Goal: Information Seeking & Learning: Learn about a topic

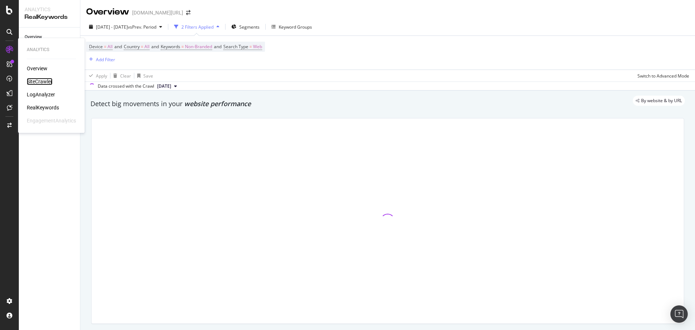
click at [44, 78] on div "SiteCrawler" at bounding box center [40, 81] width 26 height 7
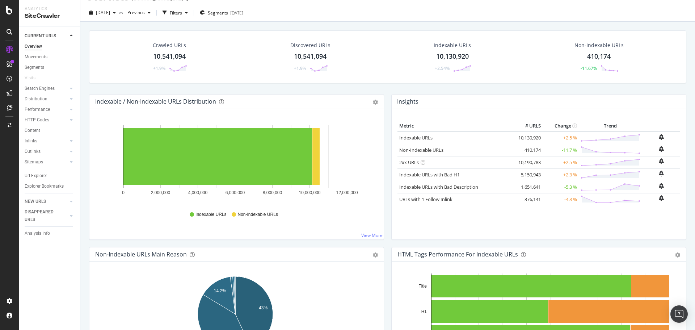
scroll to position [142, 0]
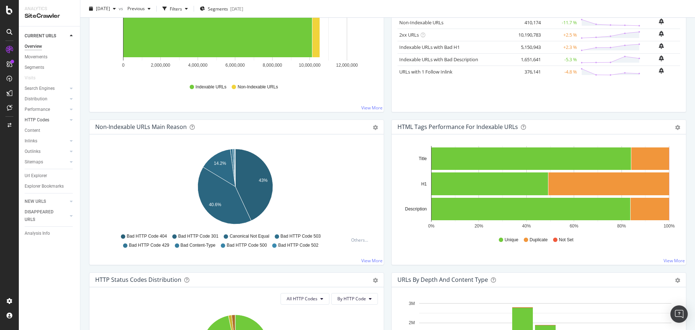
click at [55, 121] on link "HTTP Codes" at bounding box center [46, 120] width 43 height 8
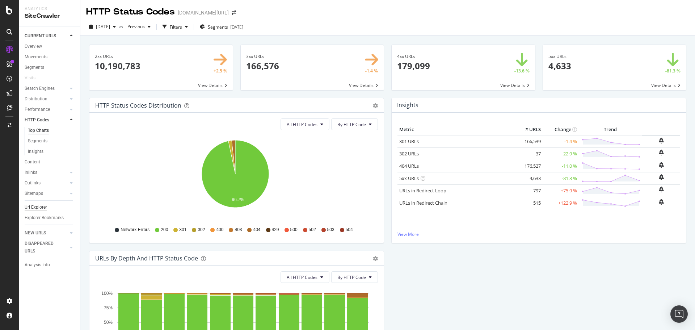
click at [39, 206] on div "Url Explorer" at bounding box center [36, 207] width 22 height 8
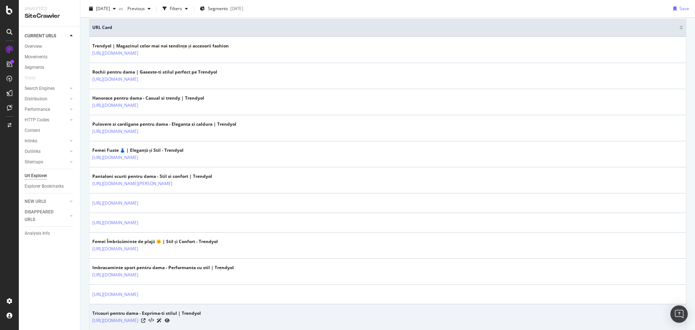
scroll to position [243, 0]
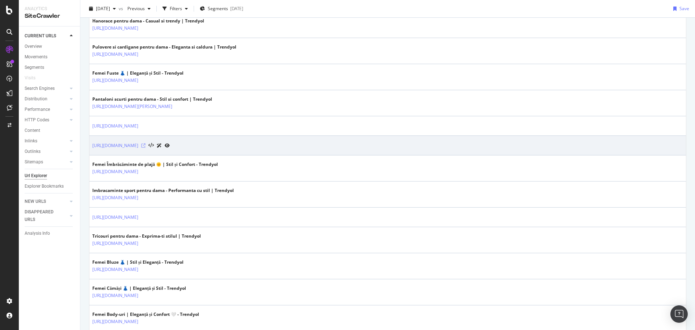
click at [146, 146] on icon at bounding box center [143, 145] width 4 height 4
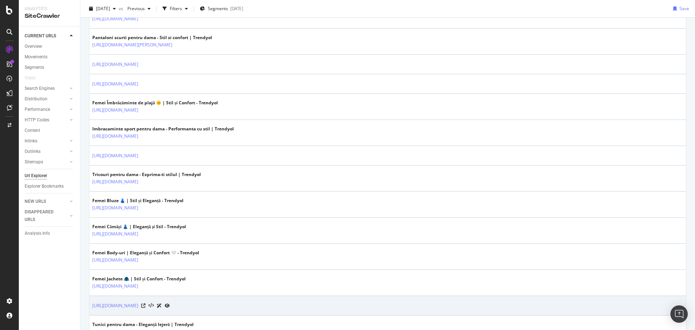
scroll to position [387, 0]
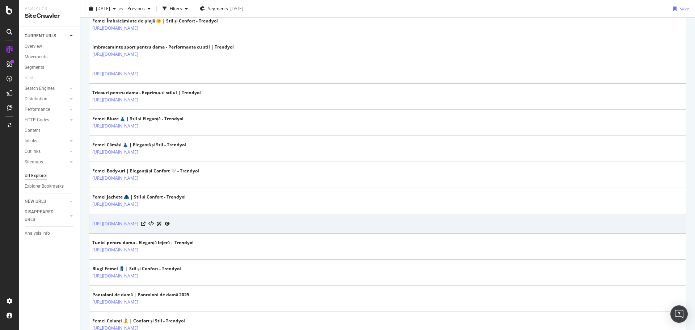
click at [138, 223] on link "https://www.trendyol.com/ro/vestele-x-c1207" at bounding box center [115, 223] width 46 height 7
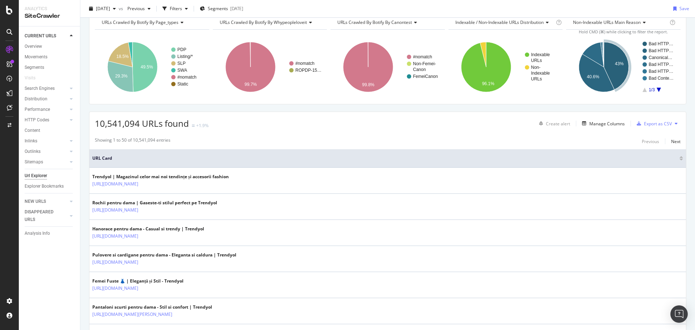
scroll to position [0, 0]
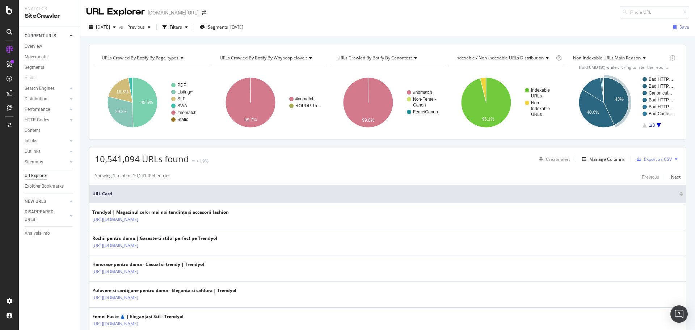
click at [37, 174] on div "Url Explorer" at bounding box center [36, 176] width 22 height 8
click at [131, 85] on icon "A chart." at bounding box center [130, 89] width 4 height 25
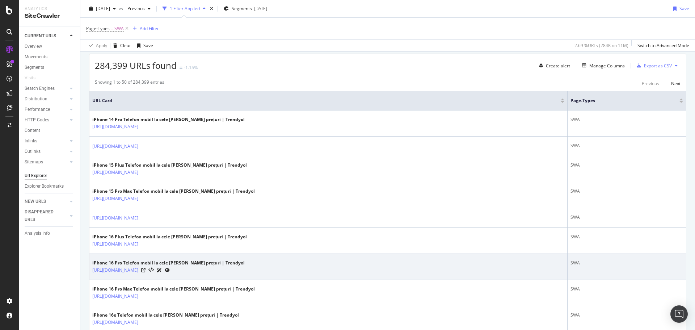
scroll to position [156, 0]
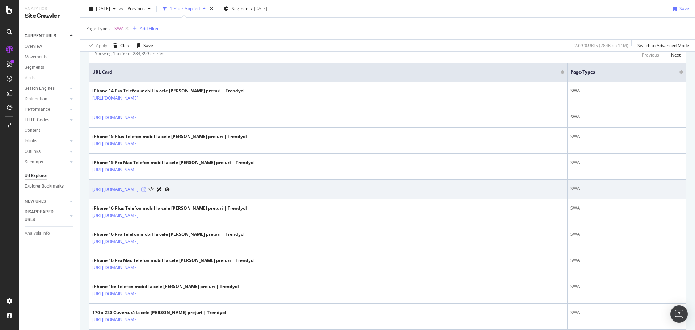
click at [146, 189] on icon at bounding box center [143, 189] width 4 height 4
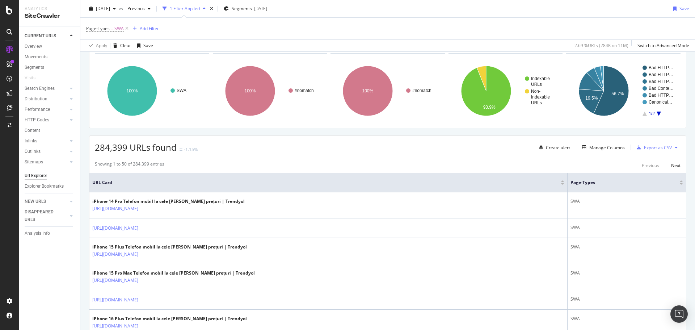
scroll to position [0, 0]
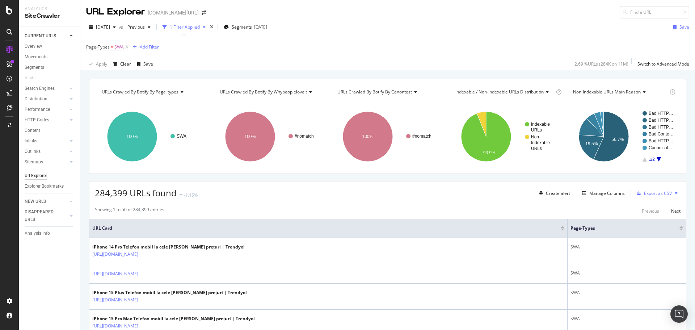
click at [152, 49] on div "Add Filter" at bounding box center [149, 47] width 19 height 6
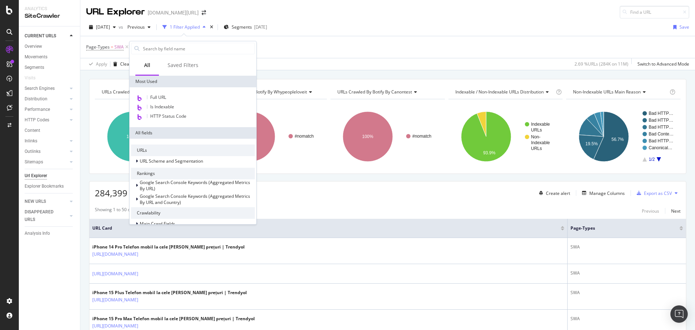
click at [326, 61] on div "Apply Clear Save 2.69 % URLs ( 284K on 11M ) Switch to Advanced Mode" at bounding box center [387, 64] width 615 height 12
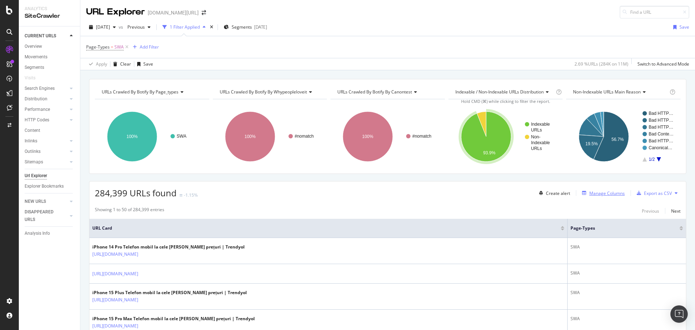
click at [609, 192] on div "Manage Columns" at bounding box center [606, 193] width 35 height 6
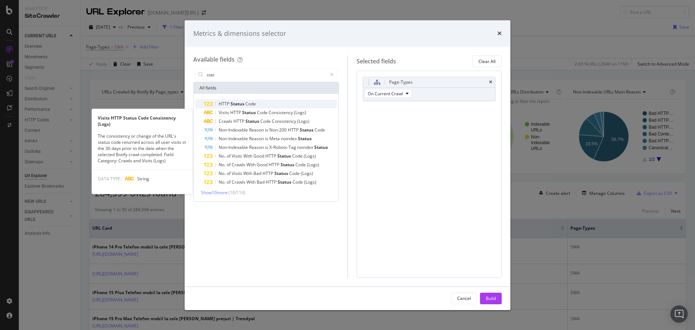
type input "stat"
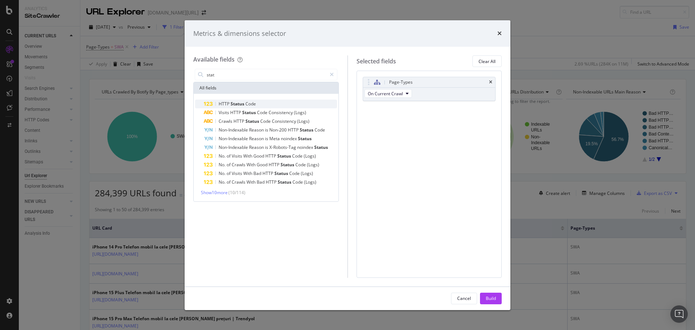
click at [234, 102] on span "Status" at bounding box center [238, 104] width 15 height 6
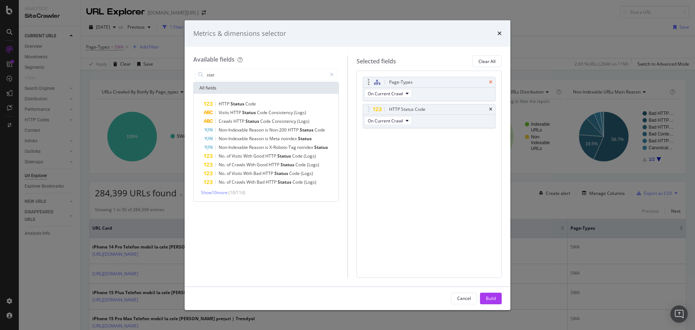
click at [491, 83] on icon "times" at bounding box center [490, 82] width 3 height 4
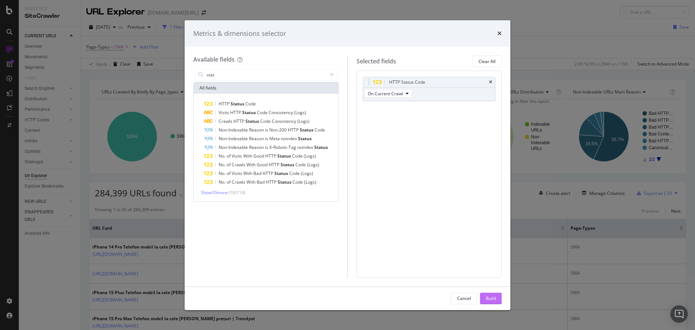
click at [484, 299] on button "Build" at bounding box center [491, 298] width 22 height 12
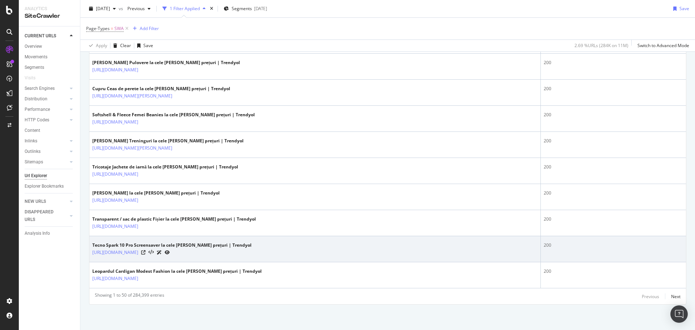
scroll to position [1074, 0]
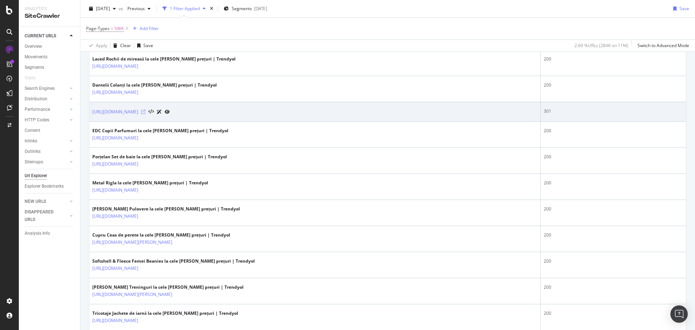
click at [146, 111] on icon at bounding box center [143, 112] width 4 height 4
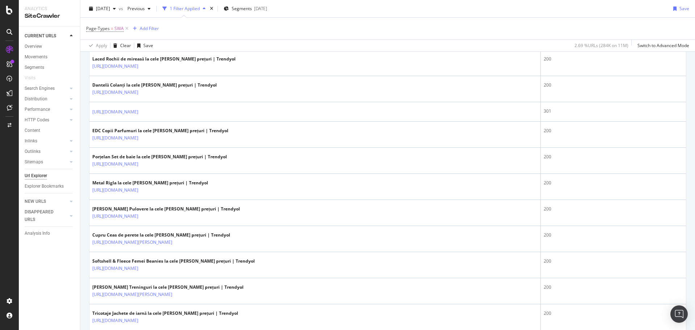
click at [485, 18] on div "Page-Types = SWA Add Filter" at bounding box center [387, 29] width 603 height 22
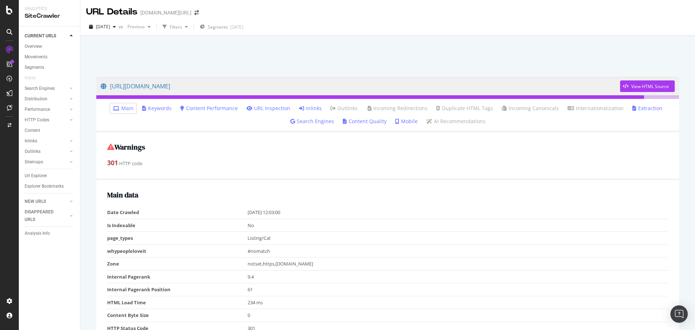
click at [316, 108] on link "Inlinks" at bounding box center [310, 108] width 23 height 7
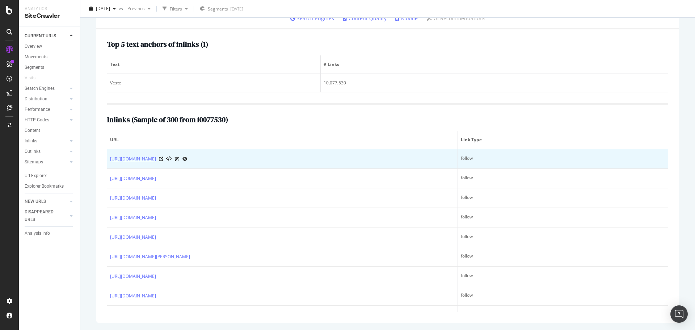
copy link "https://www.trendyol.com/ro"
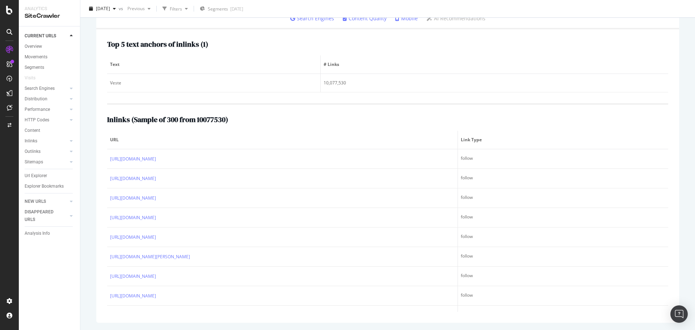
click at [265, 101] on div "Top 5 text anchors of inlinks ( 1 ) Text # Links Veste 10,077,530 Inlinks ( Sam…" at bounding box center [387, 175] width 583 height 293
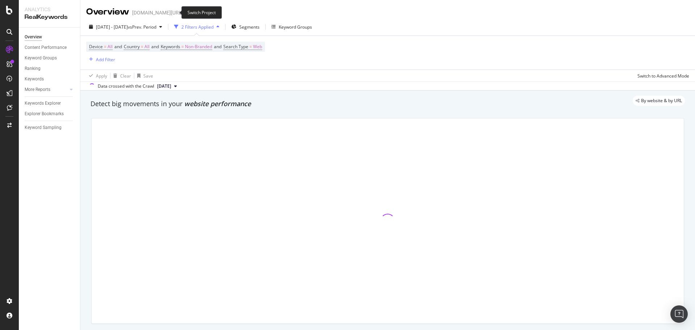
click at [186, 11] on icon "arrow-right-arrow-left" at bounding box center [188, 12] width 4 height 5
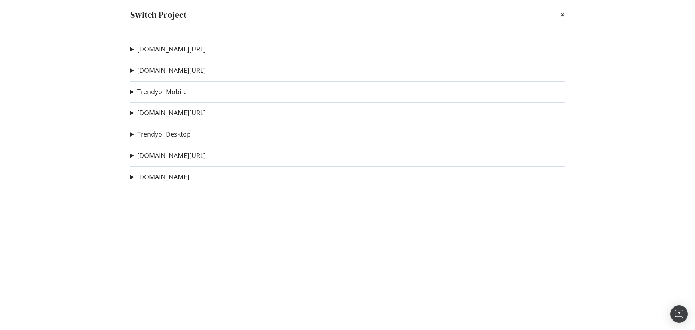
click at [178, 92] on link "Trendyol Mobile" at bounding box center [162, 92] width 50 height 8
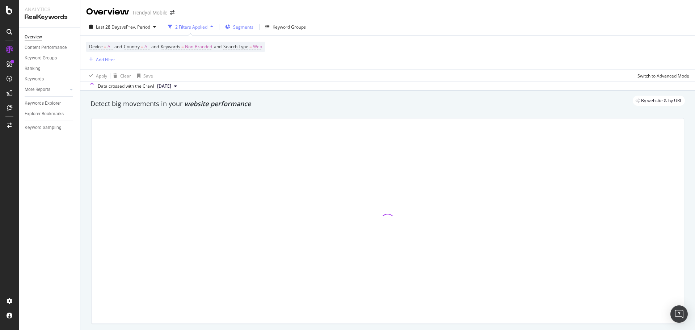
click at [240, 28] on span "Segments" at bounding box center [243, 27] width 20 height 6
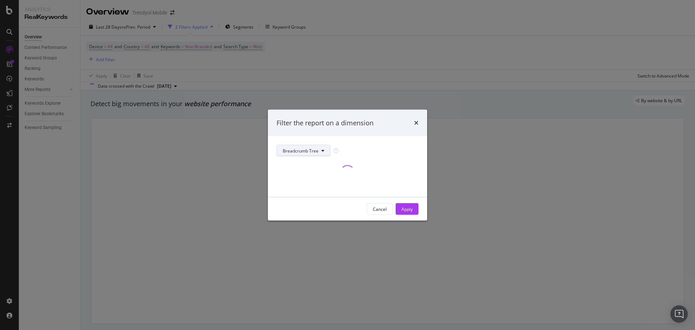
click at [311, 152] on span "Breadcrumb Tree" at bounding box center [301, 150] width 36 height 6
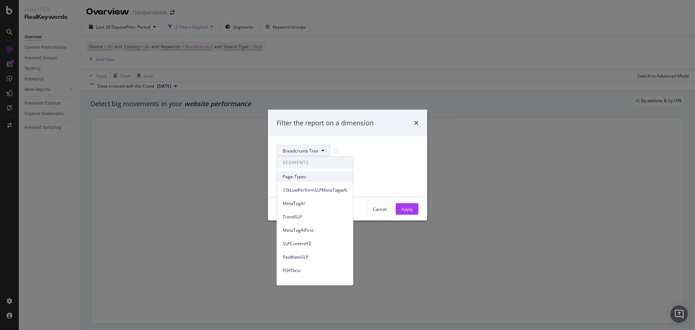
click at [310, 181] on div "Page-Types" at bounding box center [315, 176] width 76 height 10
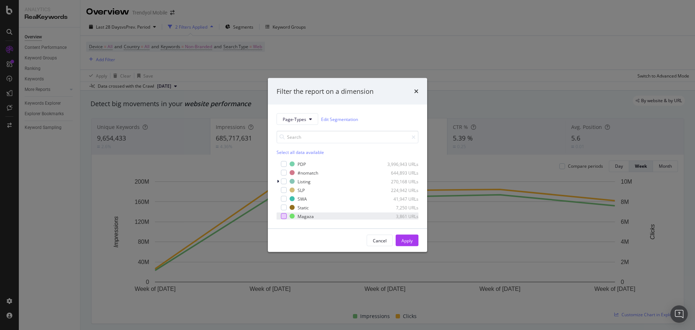
click at [285, 216] on div "modal" at bounding box center [284, 216] width 6 height 6
click at [405, 241] on div "Apply" at bounding box center [406, 240] width 11 height 6
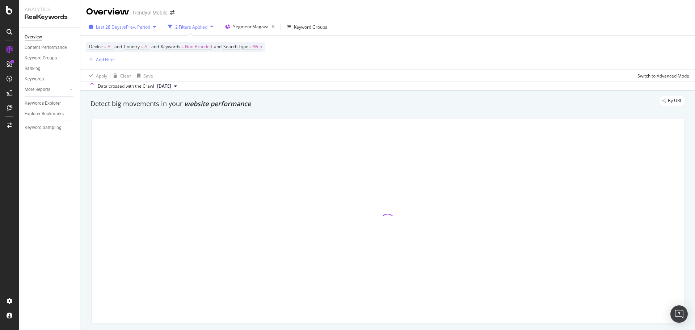
click at [142, 26] on span "vs Prev. Period" at bounding box center [136, 27] width 29 height 6
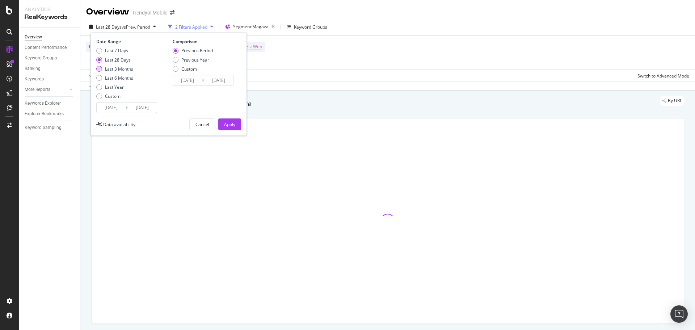
click at [121, 70] on div "Last 3 Months" at bounding box center [119, 69] width 28 height 6
type input "2025/06/14"
type input "2025/03/14"
type input "2025/06/13"
click at [229, 122] on div "Apply" at bounding box center [229, 124] width 11 height 6
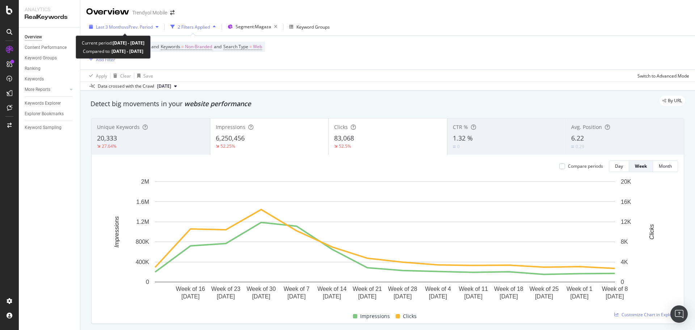
click at [117, 29] on span "Last 3 Months" at bounding box center [110, 27] width 28 height 6
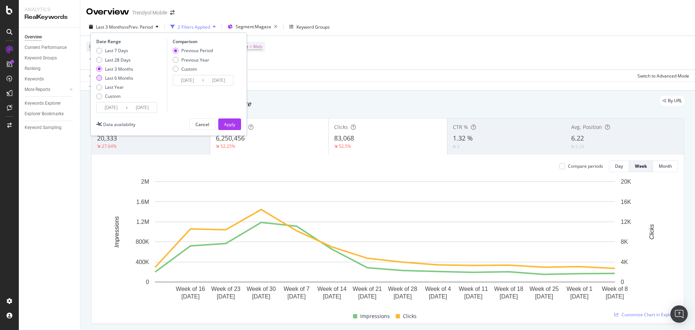
click at [119, 76] on div "Last 6 Months" at bounding box center [119, 78] width 28 height 6
type input "2025/03/14"
type input "2024/09/11"
type input "2025/03/13"
click at [225, 122] on div "Apply" at bounding box center [229, 124] width 11 height 6
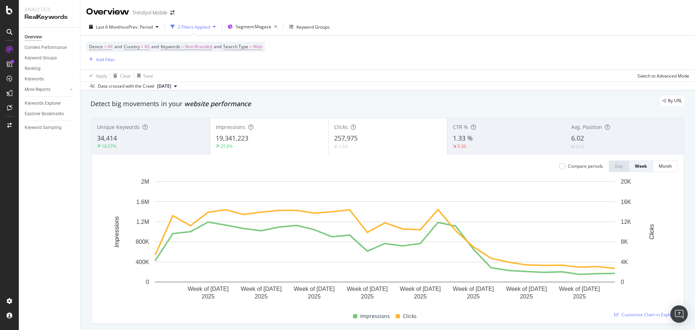
click at [482, 39] on div "Device = All and Country = All and Keywords = Non-Branded and Search Type = Web…" at bounding box center [387, 53] width 603 height 34
click at [120, 26] on span "Last 6 Months" at bounding box center [110, 27] width 28 height 6
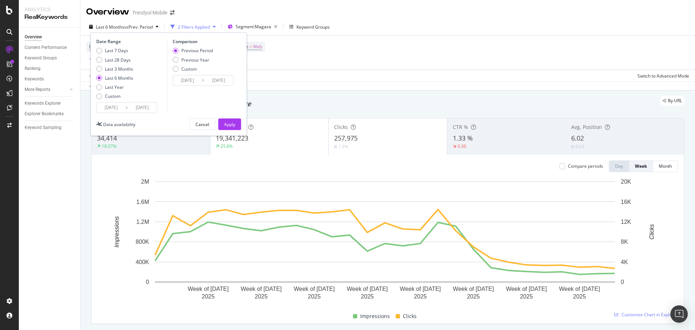
click at [118, 81] on div "Last 7 Days Last 28 Days Last 3 Months Last 6 Months Last Year Custom" at bounding box center [114, 74] width 37 height 55
click at [115, 88] on div "Last Year" at bounding box center [114, 87] width 19 height 6
type input "2024/09/14"
type input "2023/09/15"
type input "2024/09/13"
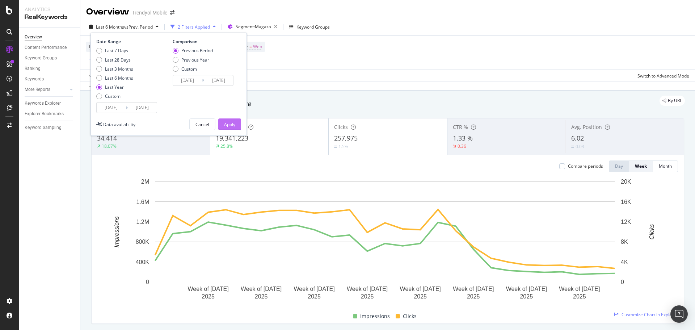
click at [229, 124] on div "Apply" at bounding box center [229, 124] width 11 height 6
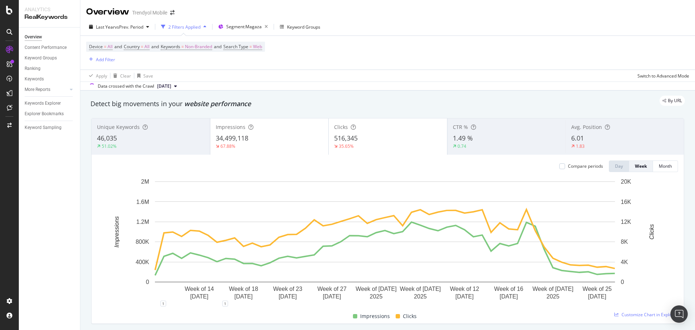
click at [382, 30] on div "Last Year vs Prev. Period 2 Filters Applied Segment: Magaza Keyword Groups" at bounding box center [387, 28] width 615 height 14
click at [197, 48] on span "Non-Branded" at bounding box center [198, 47] width 27 height 10
click at [188, 63] on span "Non-Branded" at bounding box center [186, 63] width 30 height 6
click at [201, 118] on span "All" at bounding box center [214, 120] width 74 height 7
click at [246, 77] on div "Apply" at bounding box center [245, 79] width 11 height 6
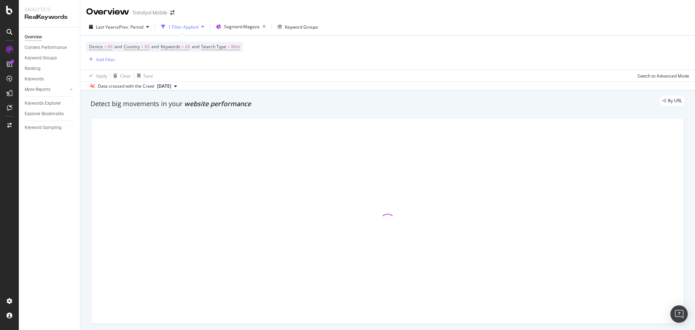
click at [526, 20] on div "Last Year vs Prev. Period 1 Filter Applied Segment: Magaza Keyword Groups Devic…" at bounding box center [387, 54] width 615 height 72
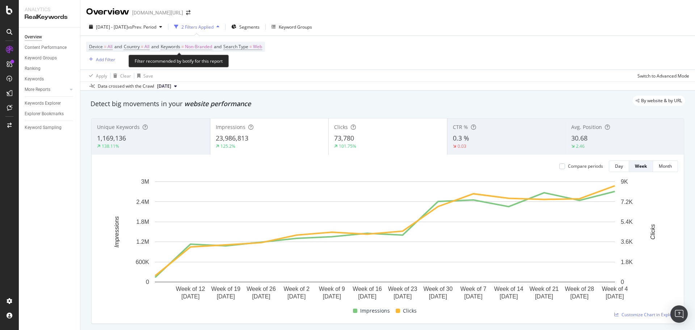
click at [191, 48] on span "Non-Branded" at bounding box center [198, 47] width 27 height 10
click at [199, 66] on span "Non-Branded" at bounding box center [186, 63] width 30 height 6
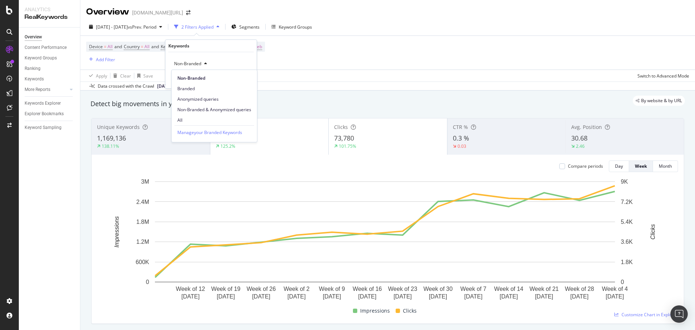
click at [198, 111] on span "Non-Branded & Anonymized queries" at bounding box center [214, 109] width 74 height 7
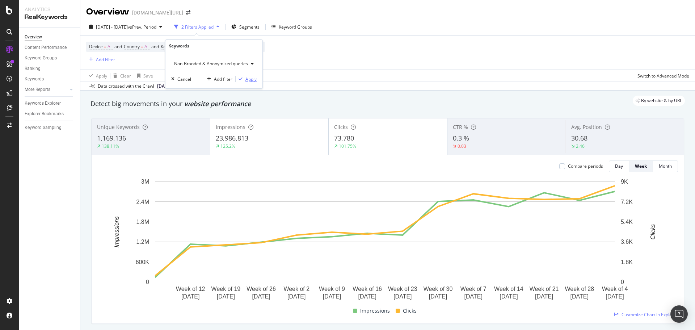
drag, startPoint x: 246, startPoint y: 79, endPoint x: 200, endPoint y: 62, distance: 48.8
click at [246, 79] on div "Apply" at bounding box center [250, 79] width 11 height 6
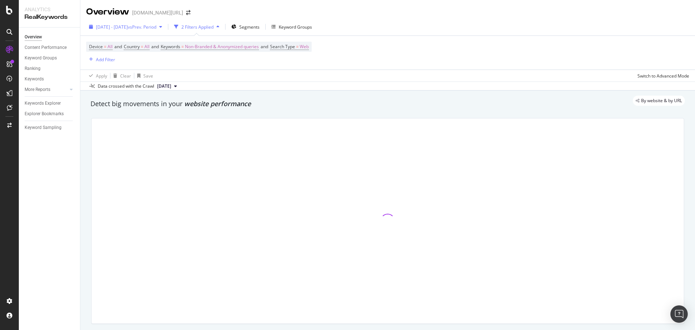
click at [128, 26] on span "2025 May. 11th - Aug. 10th" at bounding box center [112, 27] width 32 height 6
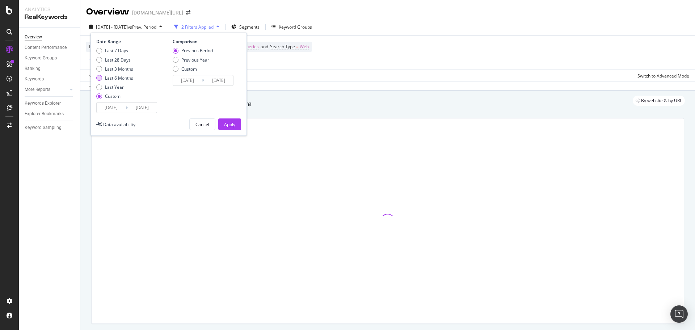
click at [123, 77] on div "Last 6 Months" at bounding box center [119, 78] width 28 height 6
type input "2025/03/14"
type input "2025/09/13"
type input "2024/09/11"
type input "2025/03/13"
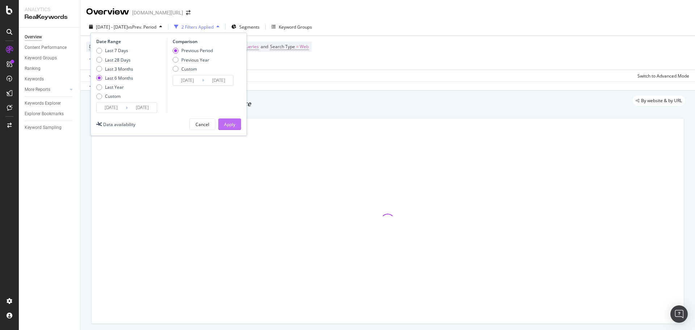
click at [233, 124] on div "Apply" at bounding box center [229, 124] width 11 height 6
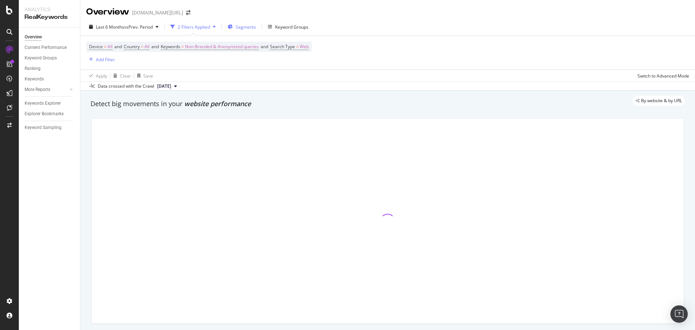
click at [242, 30] on div "Segments" at bounding box center [242, 26] width 28 height 11
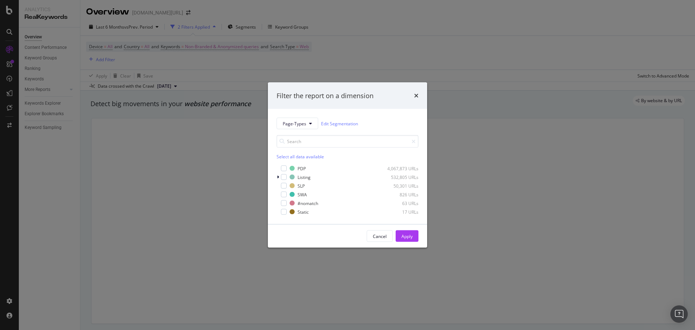
click at [362, 25] on div "Filter the report on a dimension Page-Types Edit Segmentation Select all data a…" at bounding box center [347, 165] width 695 height 330
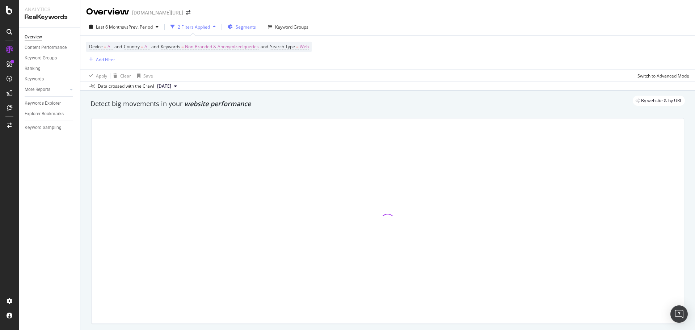
click at [249, 28] on span "Segments" at bounding box center [246, 27] width 20 height 6
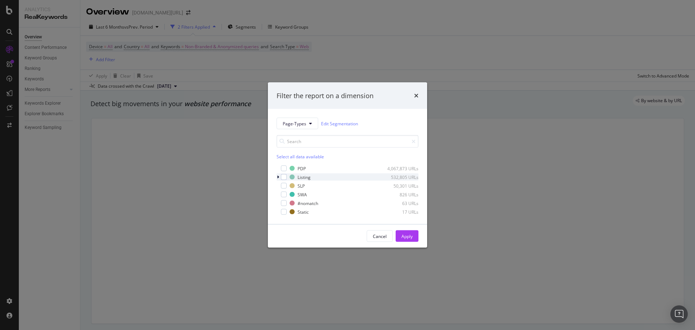
click at [279, 177] on icon "modal" at bounding box center [278, 177] width 2 height 4
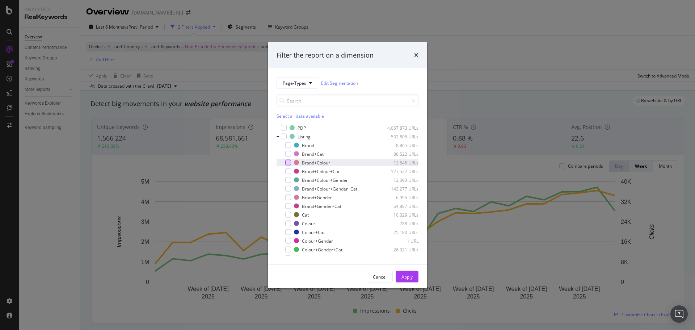
click at [286, 160] on div "modal" at bounding box center [288, 163] width 6 height 6
click at [289, 171] on div "modal" at bounding box center [288, 171] width 6 height 6
click at [290, 181] on div "modal" at bounding box center [288, 180] width 6 height 6
click at [289, 190] on div "modal" at bounding box center [288, 189] width 6 height 6
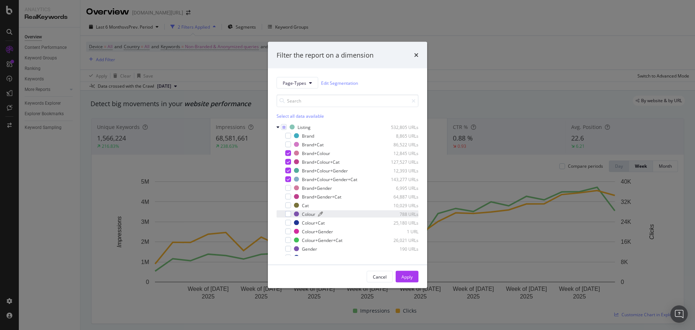
scroll to position [13, 0]
click at [288, 216] on div "modal" at bounding box center [288, 219] width 6 height 6
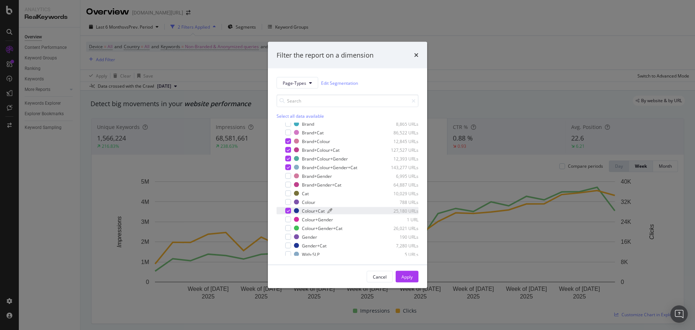
scroll to position [29, 0]
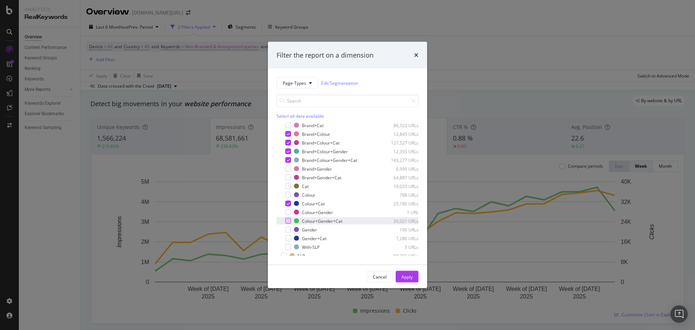
click at [288, 220] on div "modal" at bounding box center [288, 221] width 6 height 6
click at [411, 275] on div "Apply" at bounding box center [406, 276] width 11 height 6
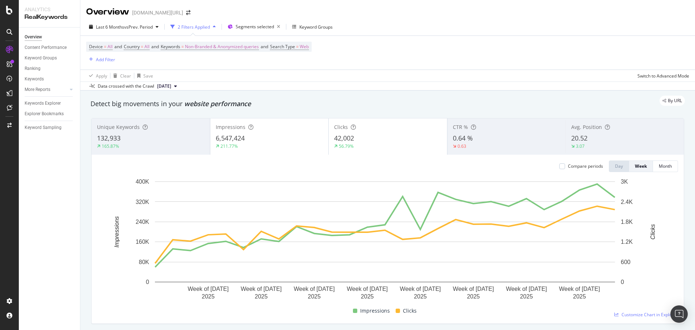
click at [126, 145] on div "165.87%" at bounding box center [151, 146] width 108 height 7
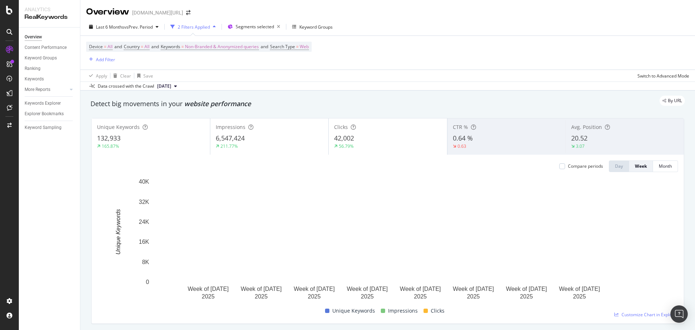
click at [615, 138] on div "20.52" at bounding box center [624, 138] width 107 height 9
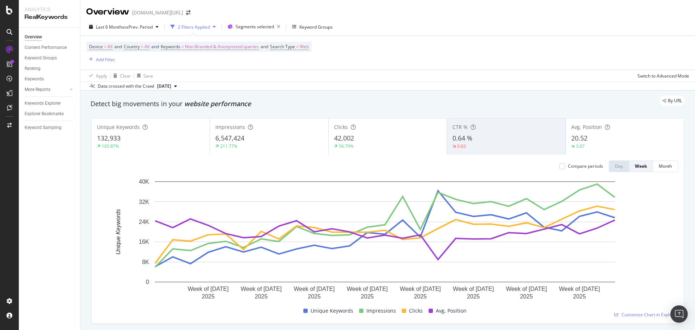
click at [593, 139] on div "20.52" at bounding box center [624, 138] width 107 height 9
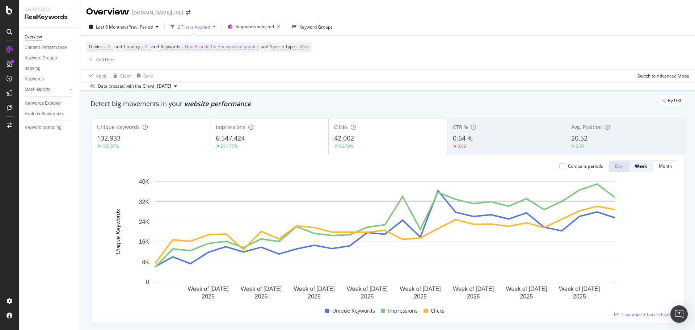
click at [158, 138] on div "132,933" at bounding box center [151, 138] width 108 height 9
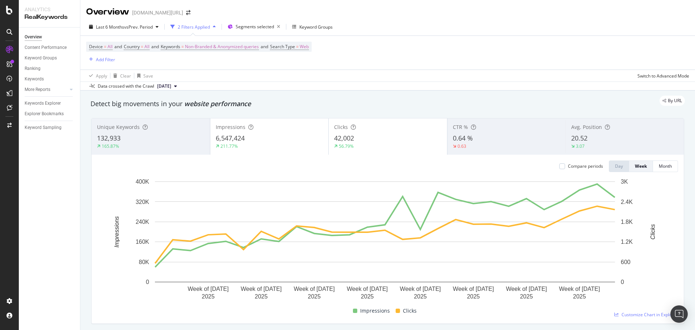
click at [148, 141] on div "132,933" at bounding box center [151, 138] width 108 height 9
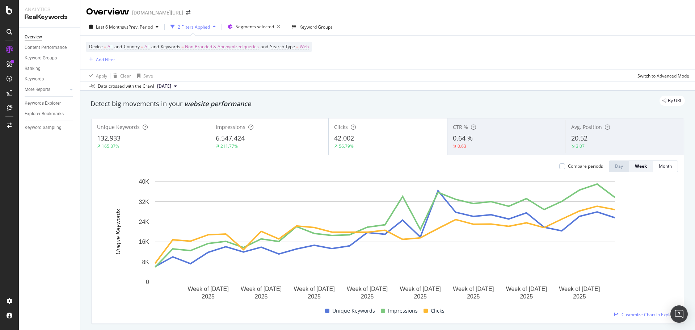
click at [160, 143] on div "165.87%" at bounding box center [151, 146] width 108 height 7
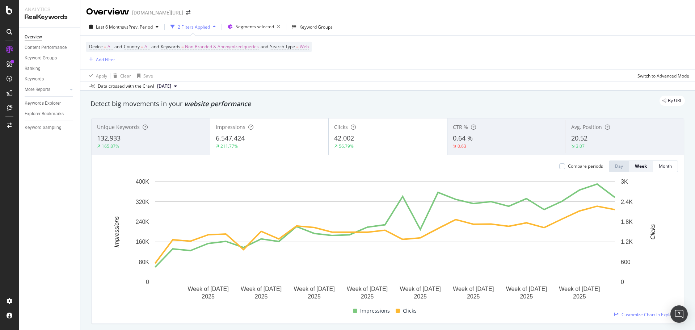
click at [532, 48] on div "Device = All and Country = All and Keywords = Non-Branded & Anonymized queries …" at bounding box center [387, 53] width 603 height 34
click at [467, 26] on div "Last 6 Months vs Prev. Period 2 Filters Applied Segments selected Keyword Groups" at bounding box center [387, 28] width 615 height 14
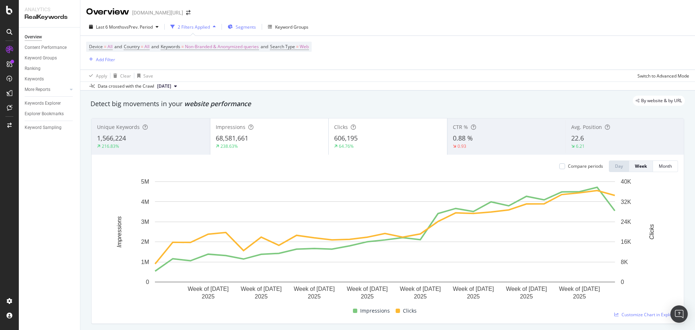
click at [232, 29] on div "Segments" at bounding box center [242, 26] width 28 height 11
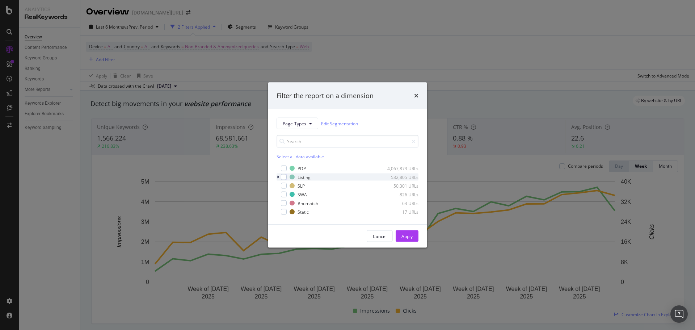
click at [279, 177] on div "modal" at bounding box center [279, 176] width 4 height 7
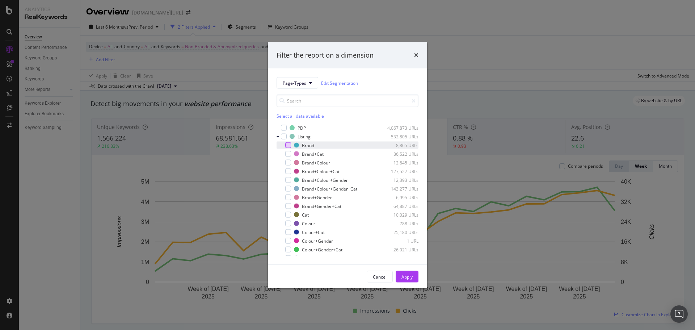
click at [285, 145] on div "modal" at bounding box center [288, 145] width 6 height 6
click at [287, 154] on div "modal" at bounding box center [288, 154] width 6 height 6
click at [286, 199] on div "modal" at bounding box center [288, 197] width 6 height 6
click at [288, 208] on div "modal" at bounding box center [288, 206] width 6 height 6
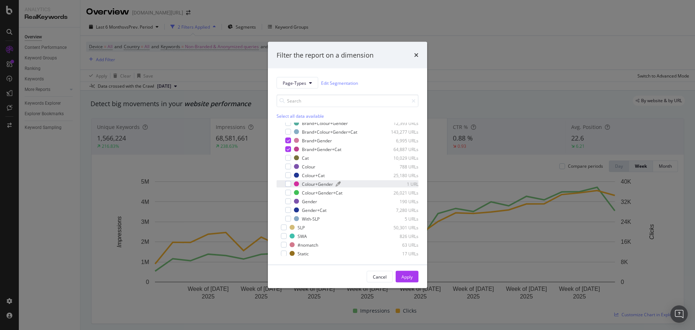
scroll to position [58, 0]
click at [288, 155] on div "modal" at bounding box center [288, 157] width 6 height 6
click at [288, 209] on div "modal" at bounding box center [288, 209] width 6 height 6
click at [403, 275] on div "Apply" at bounding box center [406, 276] width 11 height 6
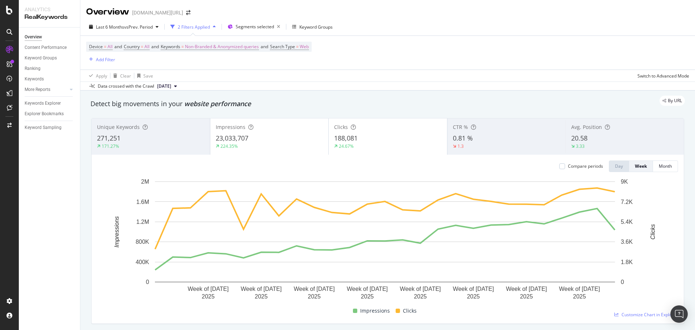
click at [175, 134] on div "271,251" at bounding box center [151, 138] width 108 height 9
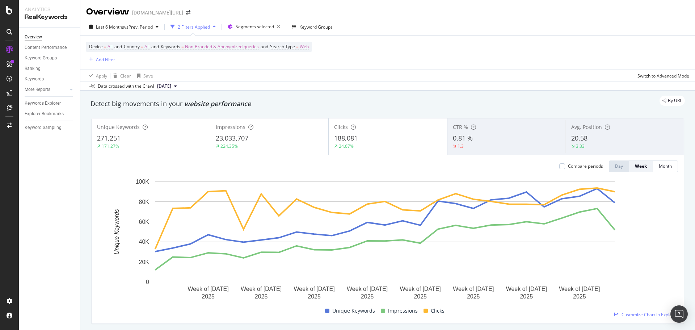
click at [168, 146] on div "171.27%" at bounding box center [151, 146] width 108 height 7
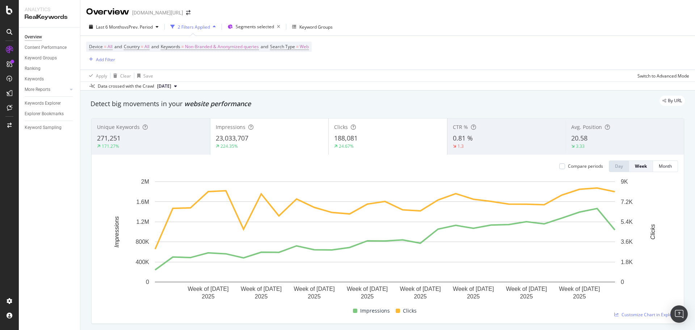
click at [587, 135] on div "20.58" at bounding box center [624, 138] width 107 height 9
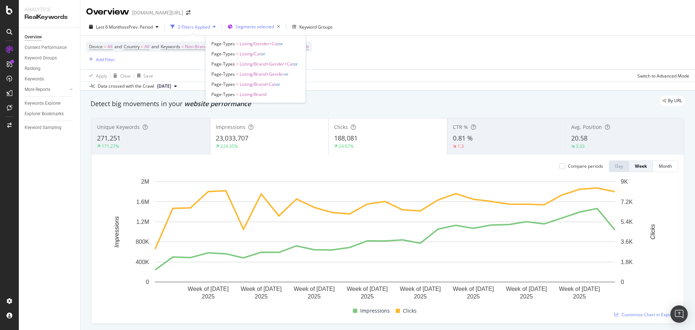
click at [259, 27] on span "Segments selected" at bounding box center [255, 27] width 38 height 6
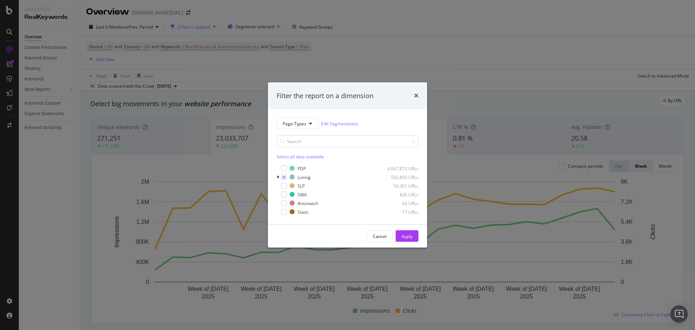
click at [526, 25] on div "Filter the report on a dimension Page-Types Edit Segmentation Select all data a…" at bounding box center [347, 165] width 695 height 330
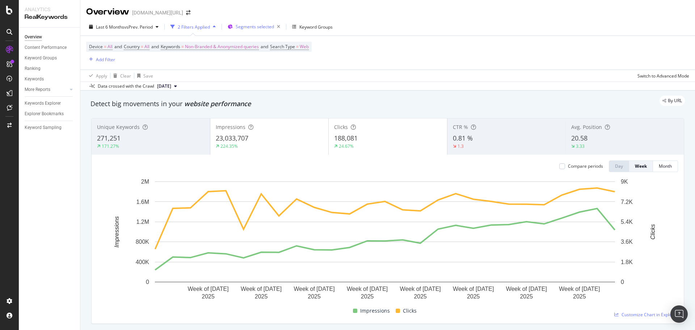
click at [253, 28] on span "Segments selected" at bounding box center [255, 27] width 38 height 6
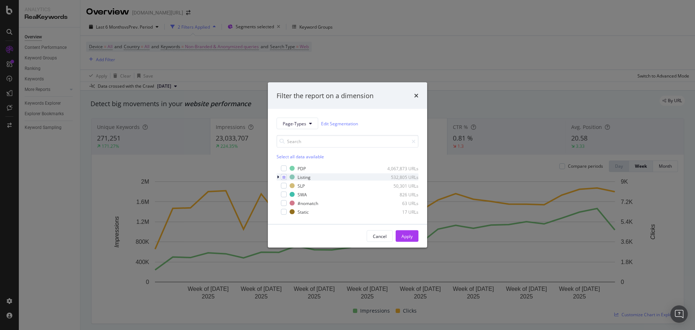
click at [279, 177] on icon "modal" at bounding box center [278, 177] width 2 height 4
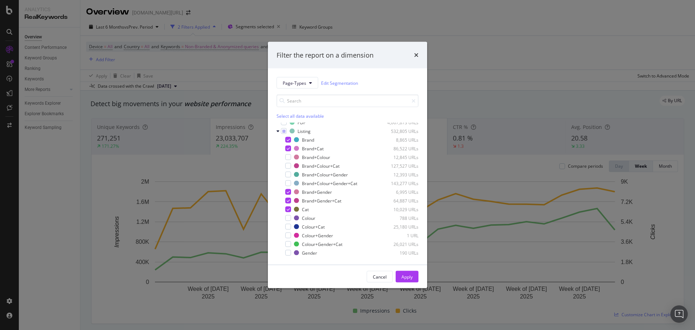
scroll to position [4, 0]
click at [557, 42] on div "Filter the report on a dimension Page-Types Edit Segmentation Select all data a…" at bounding box center [347, 165] width 695 height 330
click at [557, 42] on div "Device = All and Country = All and Keywords = Non-Branded & Anonymized queries …" at bounding box center [387, 53] width 603 height 34
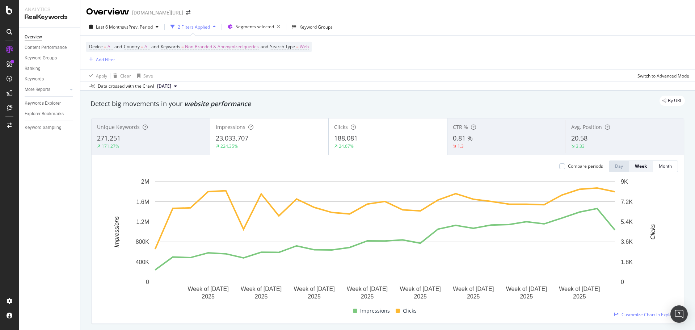
click at [557, 45] on div "Device = All and Country = All and Keywords = Non-Branded & Anonymized queries …" at bounding box center [387, 53] width 603 height 34
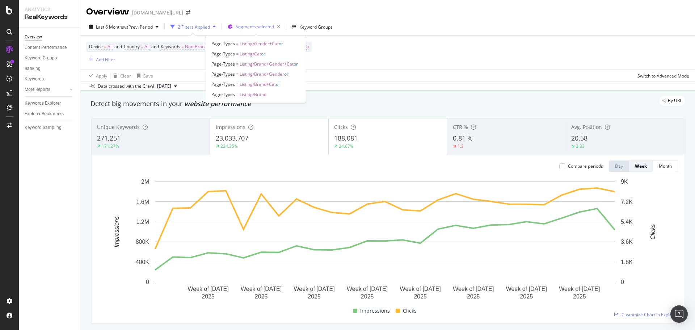
click at [256, 22] on div "Segments selected" at bounding box center [259, 27] width 47 height 10
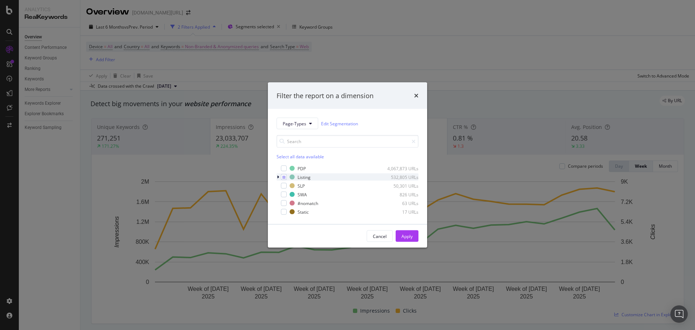
click at [279, 176] on div "modal" at bounding box center [279, 176] width 4 height 7
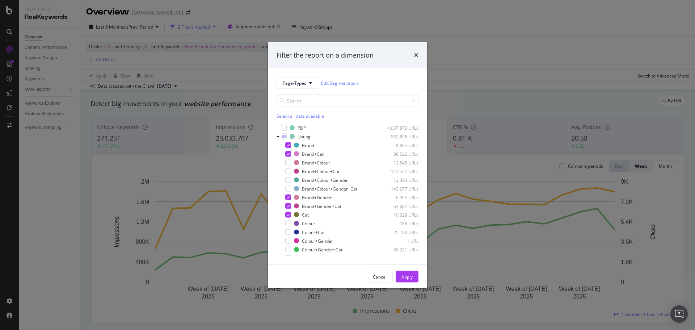
click at [510, 77] on div "Filter the report on a dimension Page-Types Edit Segmentation Select all data a…" at bounding box center [347, 165] width 695 height 330
